Goal: Transaction & Acquisition: Subscribe to service/newsletter

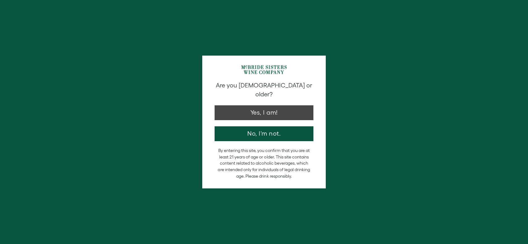
click at [273, 107] on button "Yes, I am!" at bounding box center [263, 112] width 99 height 15
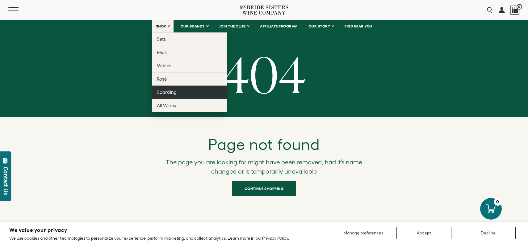
click at [164, 96] on link "Sparkling" at bounding box center [189, 91] width 75 height 13
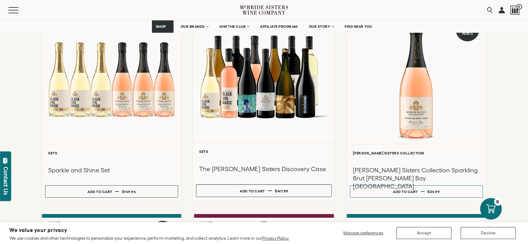
scroll to position [103, 0]
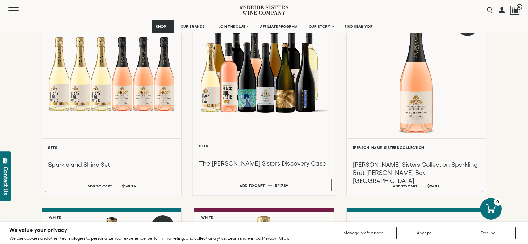
click at [260, 107] on div at bounding box center [264, 70] width 142 height 131
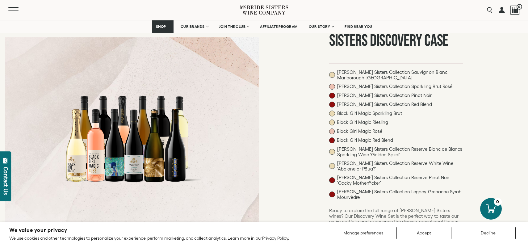
scroll to position [71, 0]
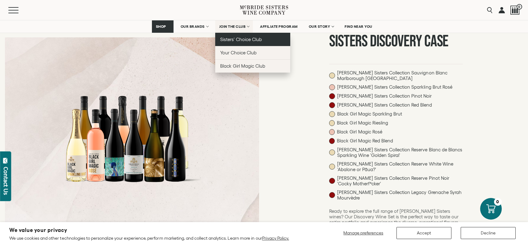
click at [237, 37] on span "Sisters' Choice Club" at bounding box center [241, 39] width 42 height 5
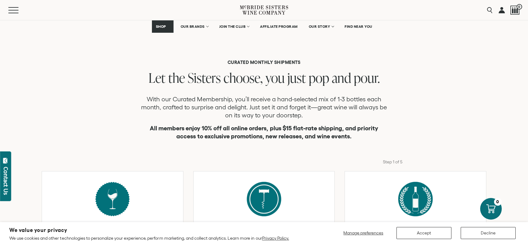
scroll to position [136, 0]
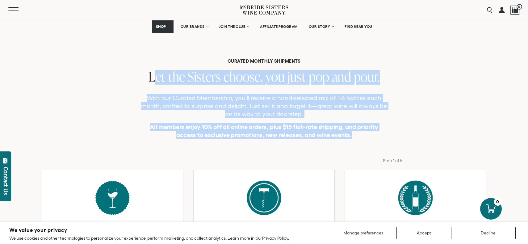
drag, startPoint x: 357, startPoint y: 133, endPoint x: 143, endPoint y: 75, distance: 221.7
click at [143, 75] on div "CURATED MONTHLY SHIPMENTS Let the Sisters choose, you just pop and pour. With o…" at bounding box center [264, 98] width 528 height 81
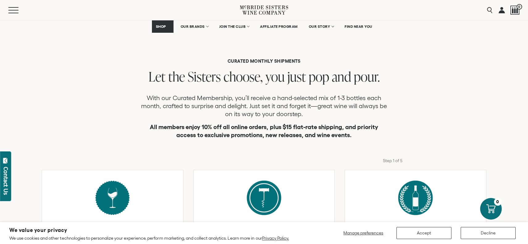
click at [148, 78] on div "Let the Sisters choose, you just pop and pour." at bounding box center [264, 77] width 528 height 15
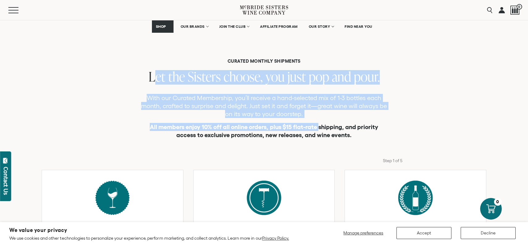
drag, startPoint x: 146, startPoint y: 75, endPoint x: 315, endPoint y: 125, distance: 175.7
click at [317, 125] on div "CURATED MONTHLY SHIPMENTS Let the Sisters choose, you just pop and pour. With o…" at bounding box center [264, 98] width 528 height 81
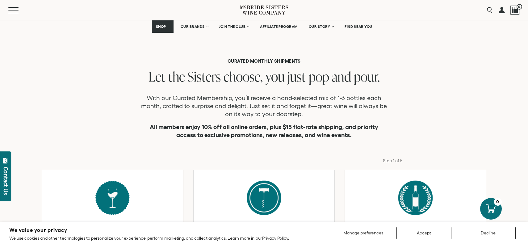
click at [342, 133] on strong "All members enjoy 10% off all online orders, plus $15 flat-rate shipping, and p…" at bounding box center [264, 130] width 229 height 15
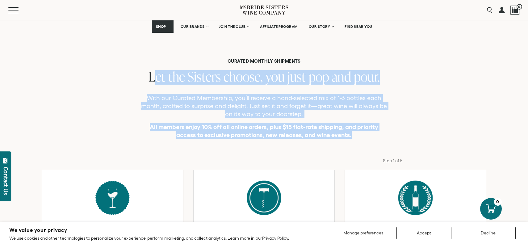
drag, startPoint x: 354, startPoint y: 136, endPoint x: 136, endPoint y: 74, distance: 226.9
click at [136, 74] on div "CURATED MONTHLY SHIPMENTS Let the Sisters choose, you just pop and pour. With o…" at bounding box center [264, 98] width 528 height 81
click at [136, 74] on div "Let the Sisters choose, you just pop and pour." at bounding box center [264, 77] width 528 height 15
drag, startPoint x: 148, startPoint y: 75, endPoint x: 323, endPoint y: 137, distance: 185.5
click at [322, 137] on div "CURATED MONTHLY SHIPMENTS Let the Sisters choose, you just pop and pour. With o…" at bounding box center [264, 98] width 528 height 81
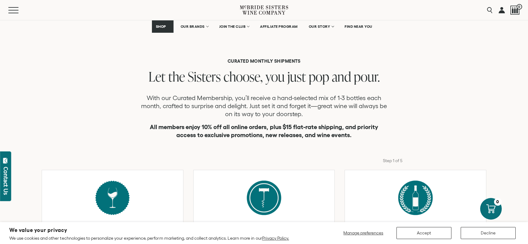
click at [361, 143] on div "Step 1 of 5 $45 / month A perfect introduction to the collection. Receive 1–3 b…" at bounding box center [263, 241] width 515 height 206
click at [135, 48] on div "CURATED MONTHLY SHIPMENTS Let the Sisters choose, you just pop and pour. With o…" at bounding box center [264, 82] width 528 height 111
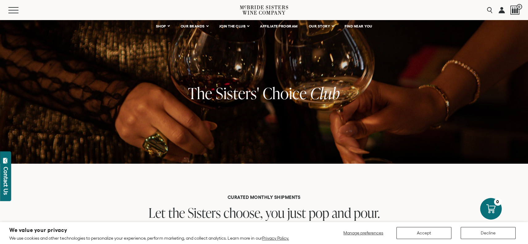
scroll to position [0, 0]
